Goal: Connect with others: Connect with others

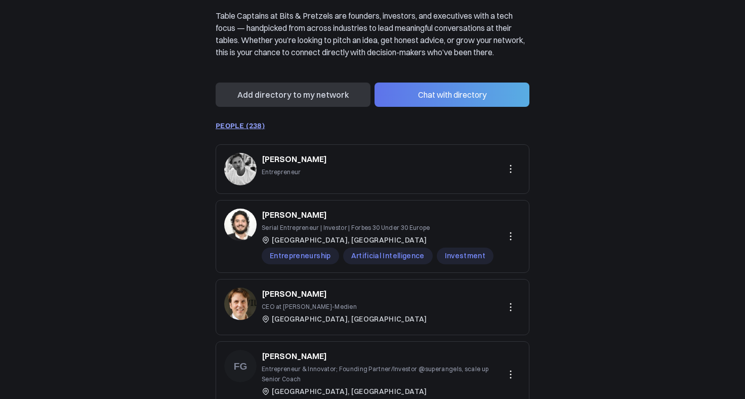
scroll to position [33, 0]
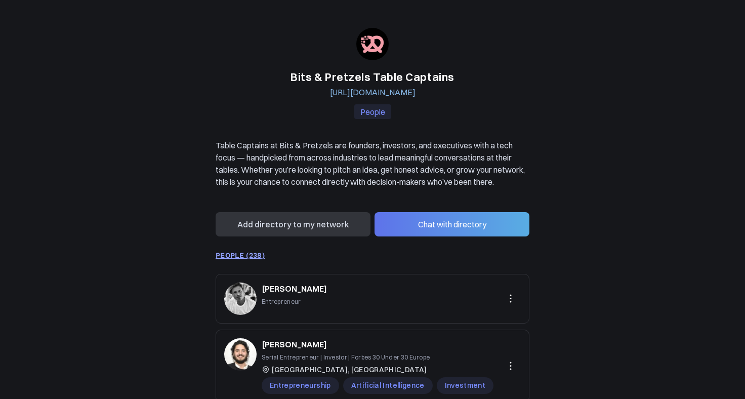
click at [441, 250] on div "Bits & Pretzels Table Captains [URL][DOMAIN_NAME] People Table Captains at Bits…" at bounding box center [373, 333] width 314 height 610
click at [448, 236] on button "Chat with directory" at bounding box center [452, 224] width 155 height 24
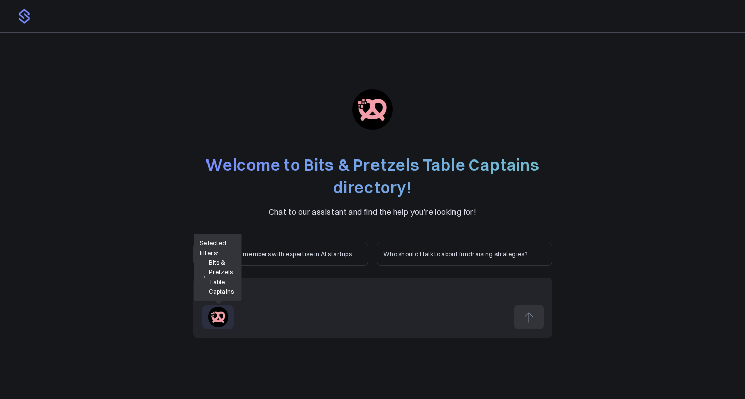
click at [226, 320] on img at bounding box center [218, 317] width 20 height 20
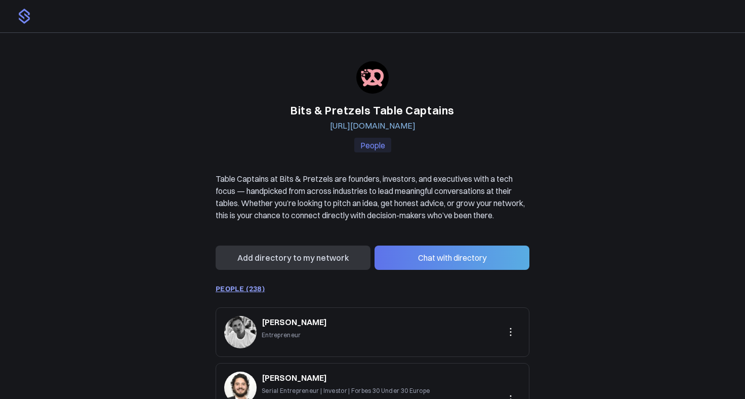
click at [455, 270] on button "Chat with directory" at bounding box center [452, 258] width 155 height 24
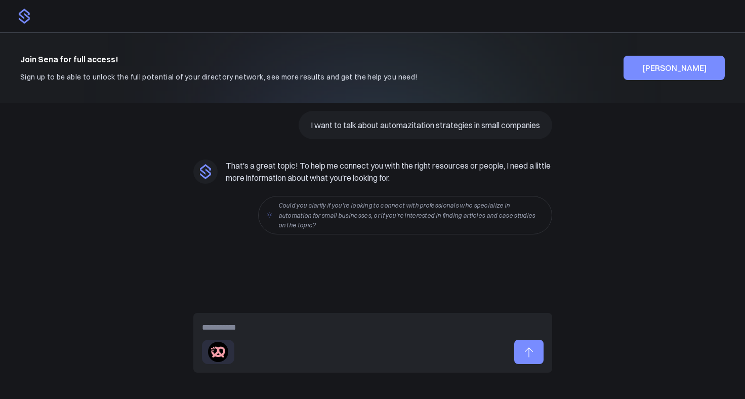
click at [430, 249] on div "I want to talk about automazitation strategies in small companies That's a grea…" at bounding box center [372, 206] width 359 height 190
click at [366, 296] on div "I want to talk about automazitation strategies in small companies That's a grea…" at bounding box center [372, 206] width 359 height 190
click at [307, 328] on div at bounding box center [373, 328] width 342 height 12
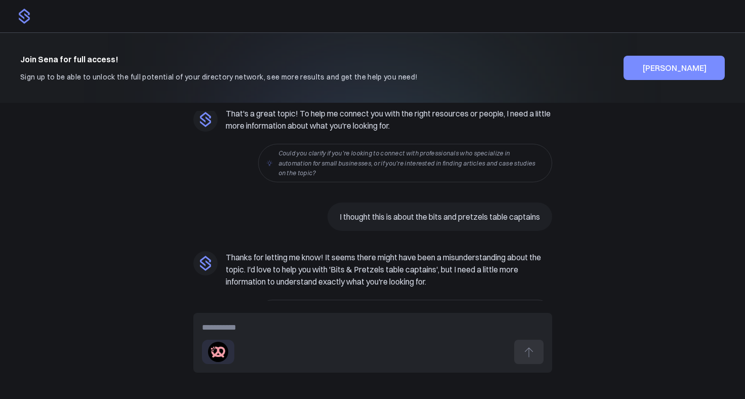
scroll to position [69, 0]
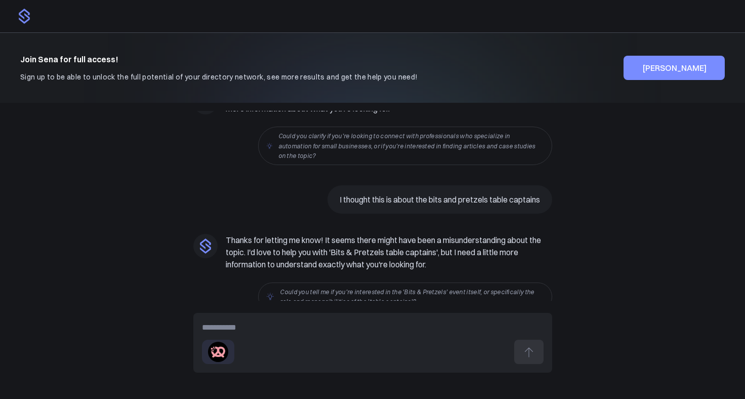
click at [599, 128] on div "I want to talk about automazitation strategies in small companies That's a grea…" at bounding box center [372, 206] width 729 height 190
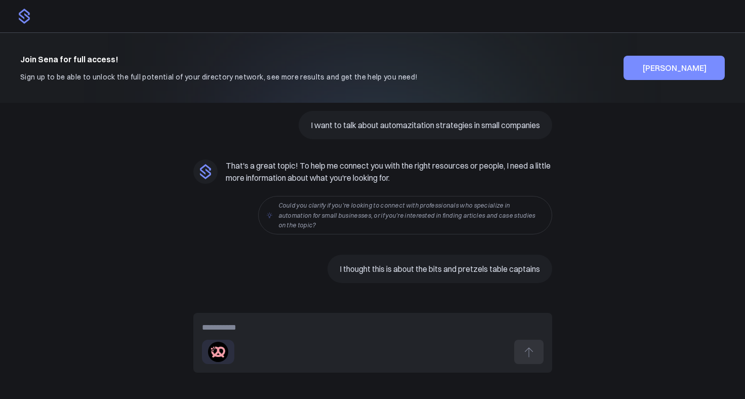
click at [259, 252] on turbo-frame "I want to talk about automazitation strategies in small companies That's a grea…" at bounding box center [372, 245] width 359 height 269
